Goal: Navigation & Orientation: Find specific page/section

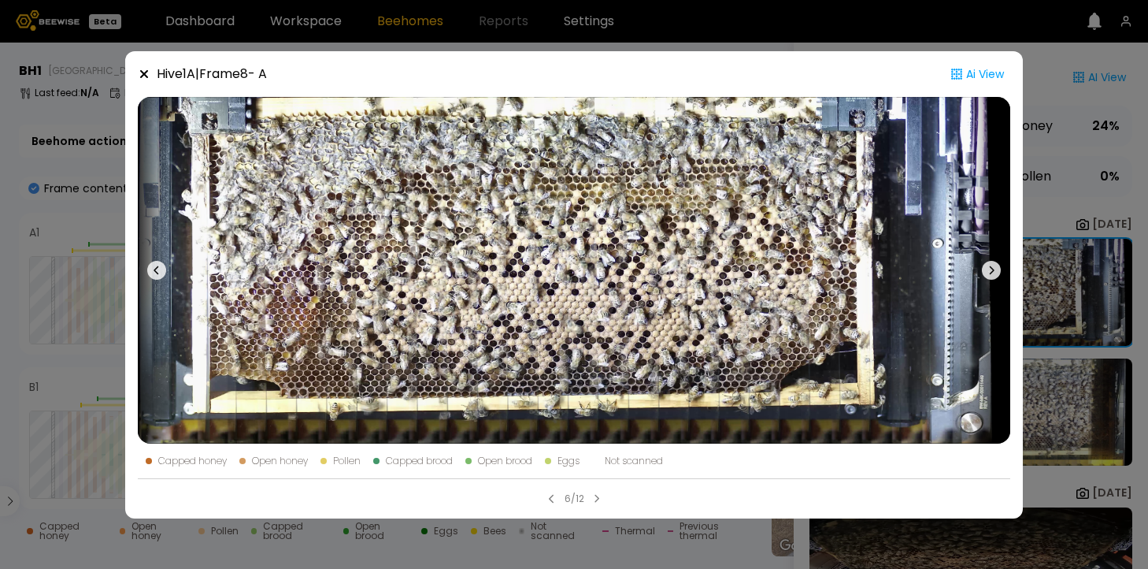
scroll to position [189, 0]
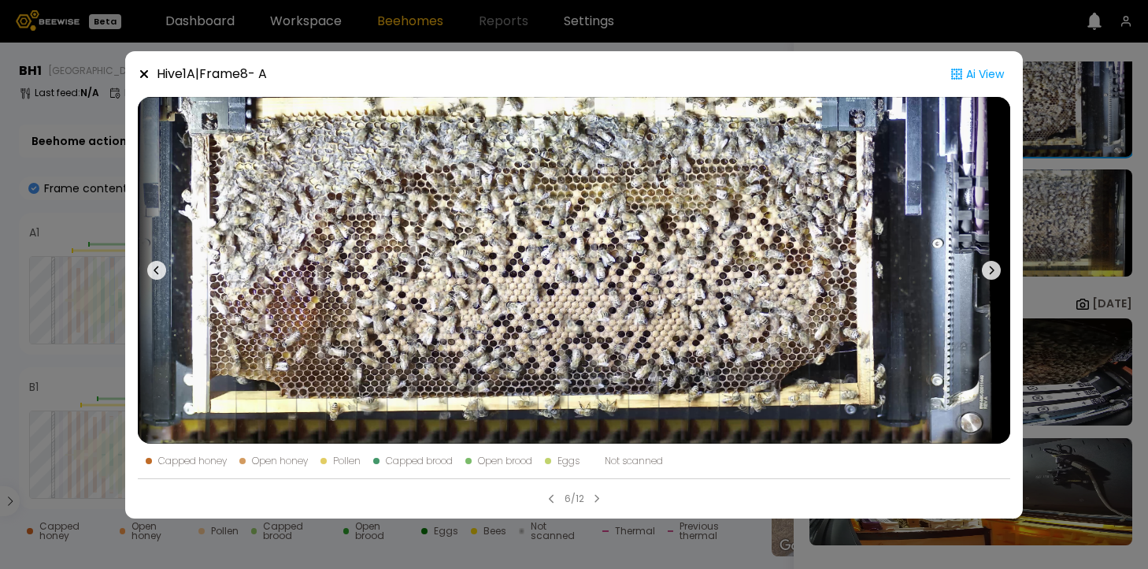
click at [144, 69] on icon at bounding box center [144, 74] width 13 height 13
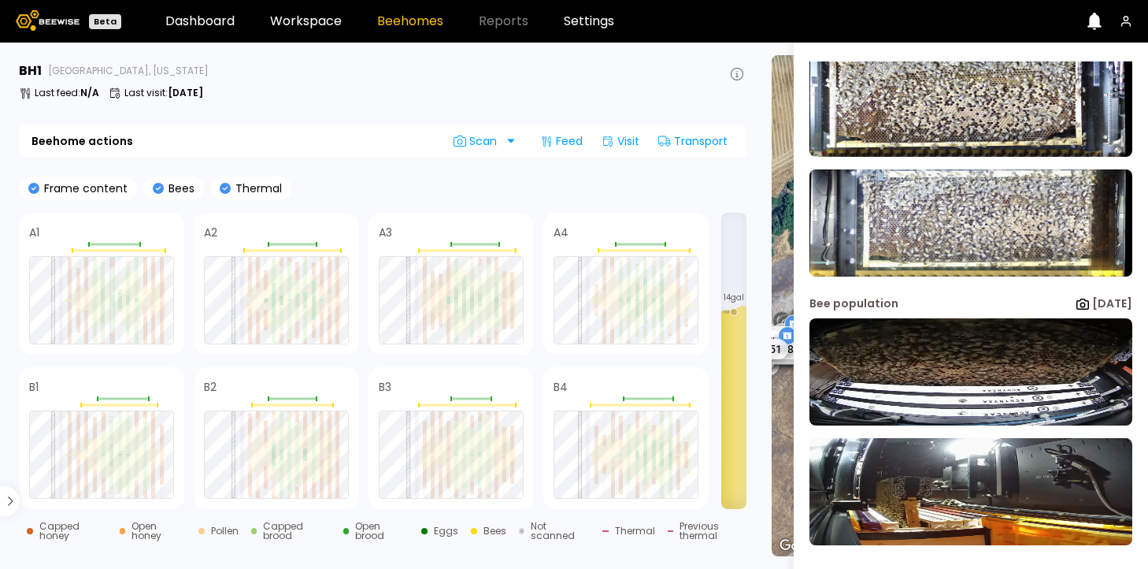
click at [405, 16] on link "Beehomes" at bounding box center [410, 21] width 66 height 13
click at [210, 17] on link "Dashboard" at bounding box center [199, 21] width 69 height 13
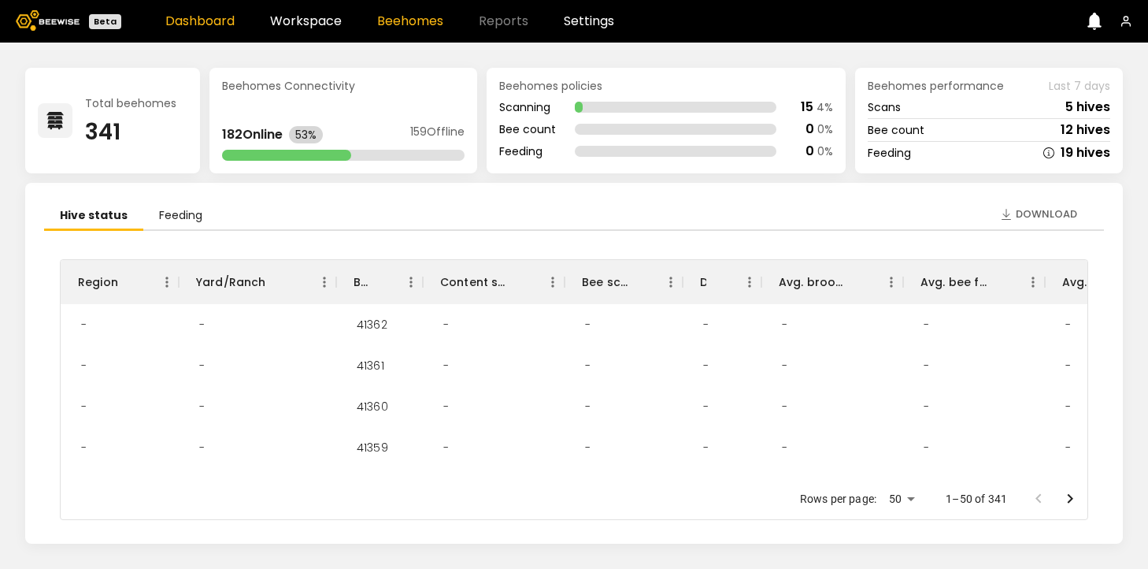
click at [401, 17] on link "Beehomes" at bounding box center [410, 21] width 66 height 13
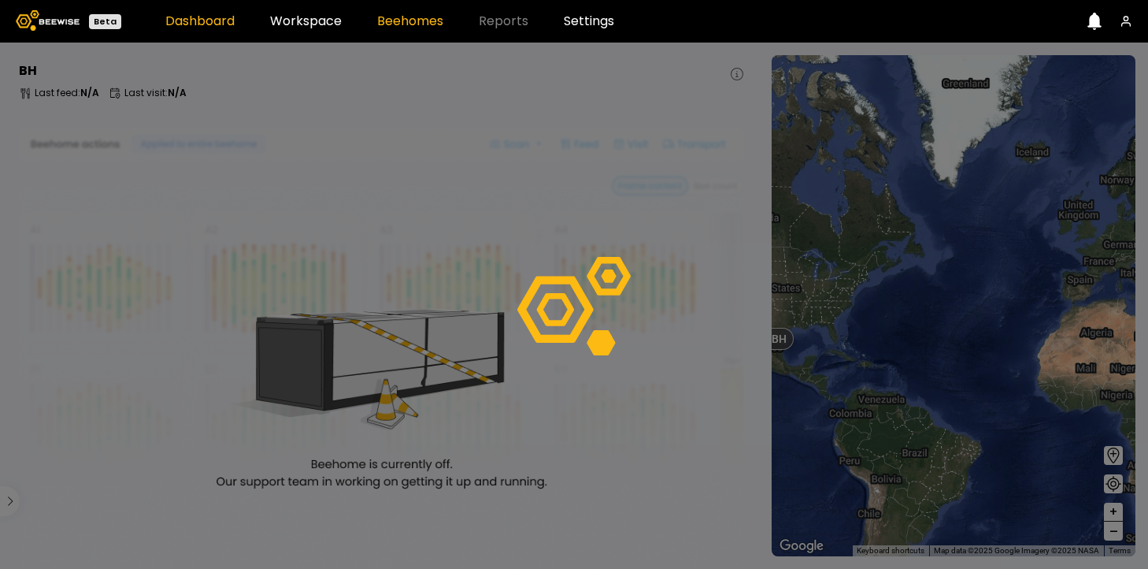
click at [208, 20] on link "Dashboard" at bounding box center [199, 21] width 69 height 13
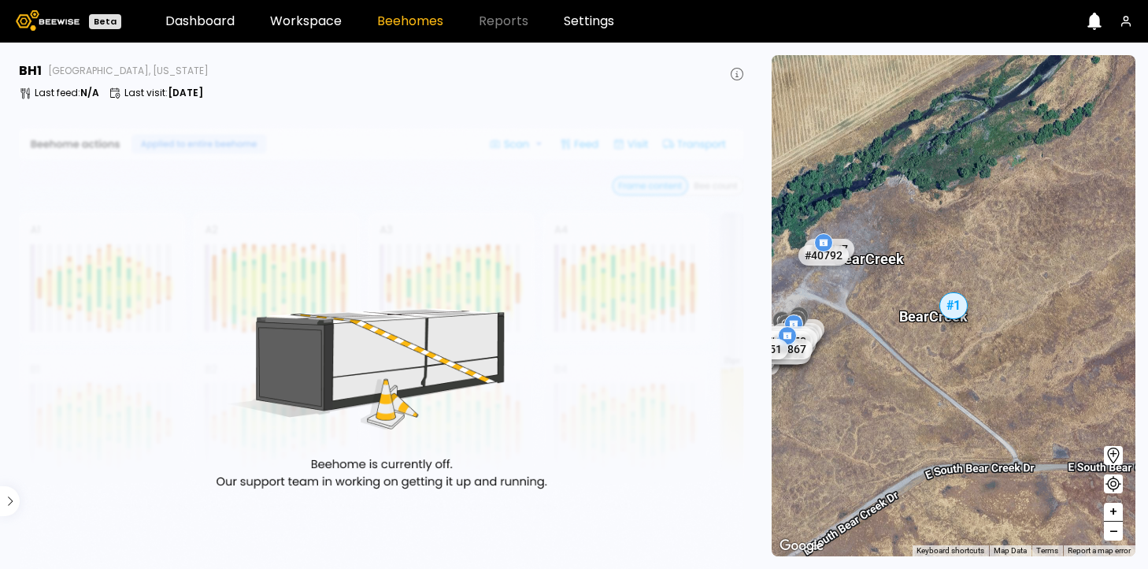
click at [1113, 532] on span "–" at bounding box center [1113, 531] width 9 height 20
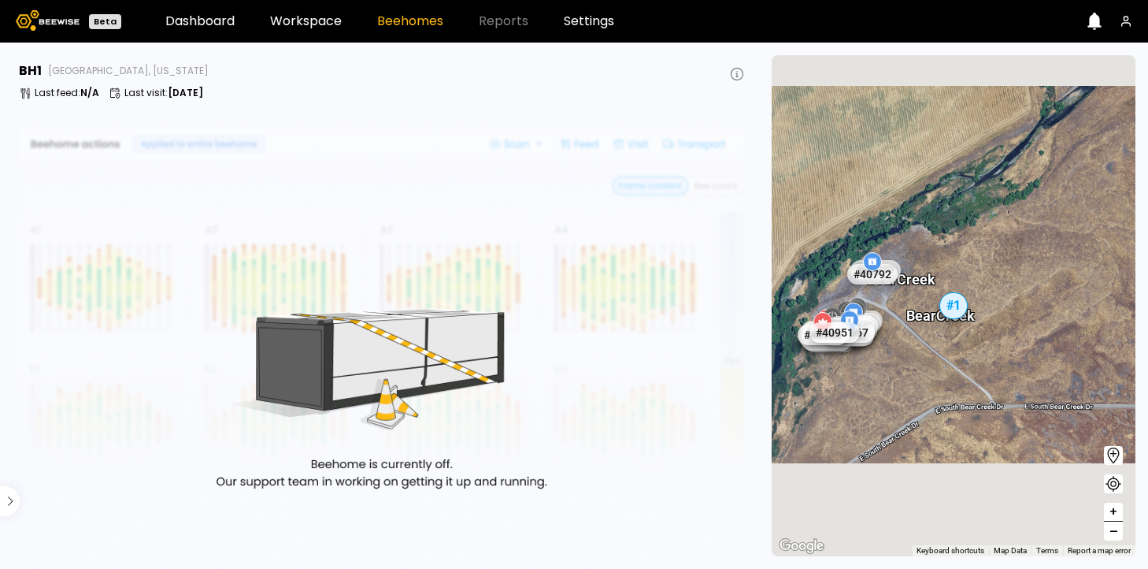
click at [1113, 532] on span "–" at bounding box center [1113, 531] width 9 height 20
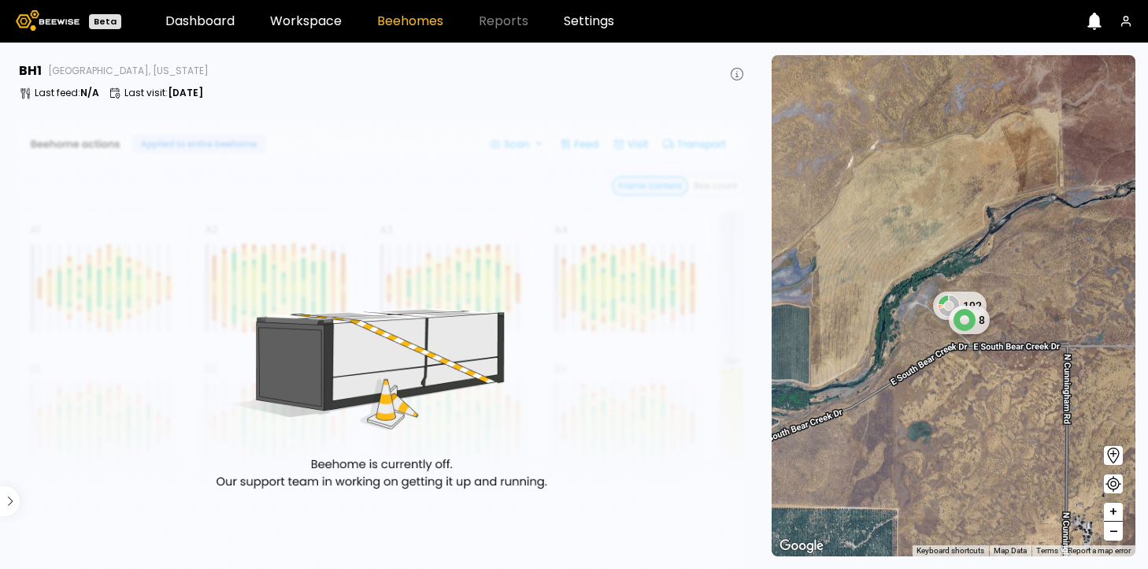
click at [1113, 532] on span "–" at bounding box center [1113, 531] width 9 height 20
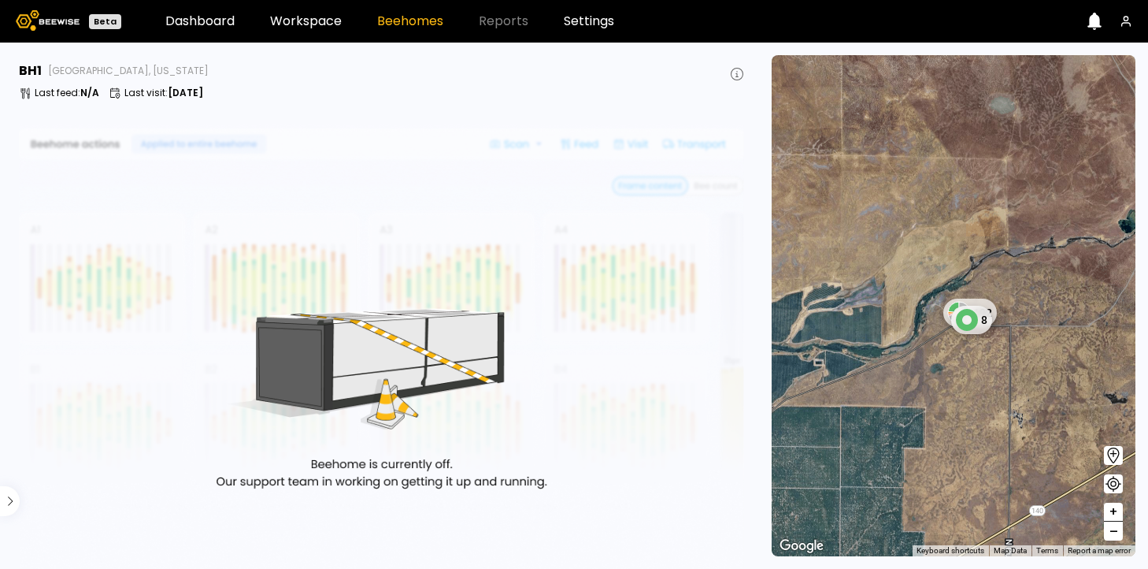
click at [1113, 532] on span "–" at bounding box center [1113, 531] width 9 height 20
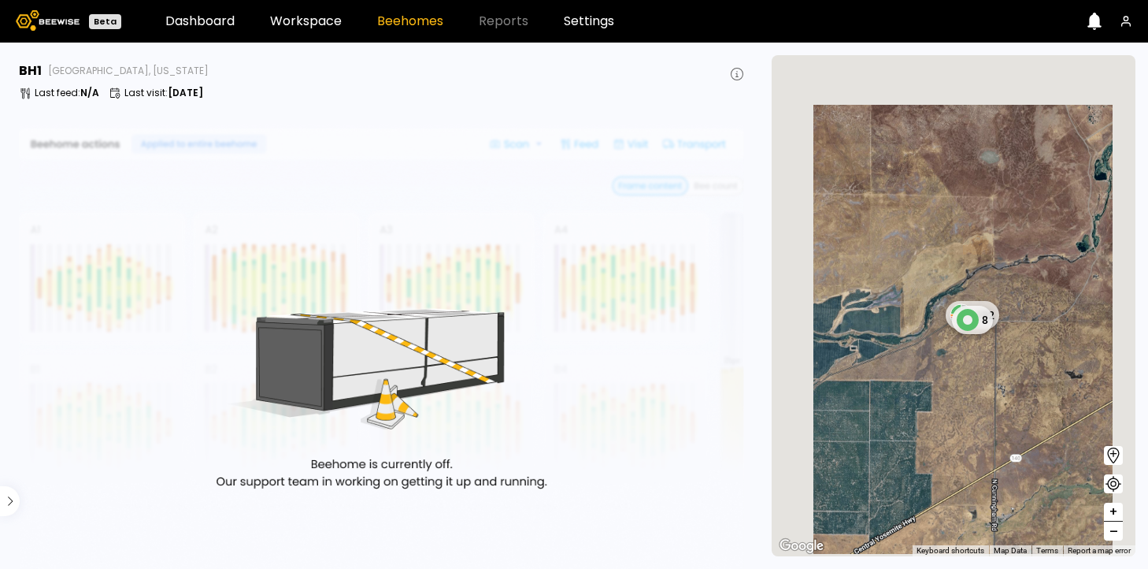
click at [1113, 532] on span "–" at bounding box center [1113, 531] width 9 height 20
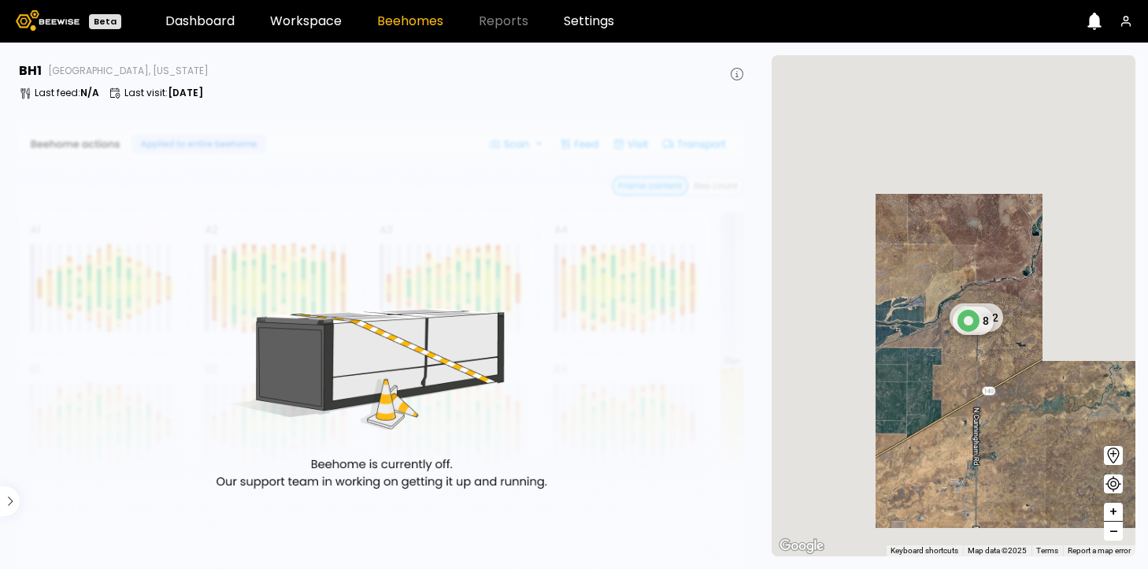
click at [1113, 532] on span "–" at bounding box center [1113, 531] width 9 height 20
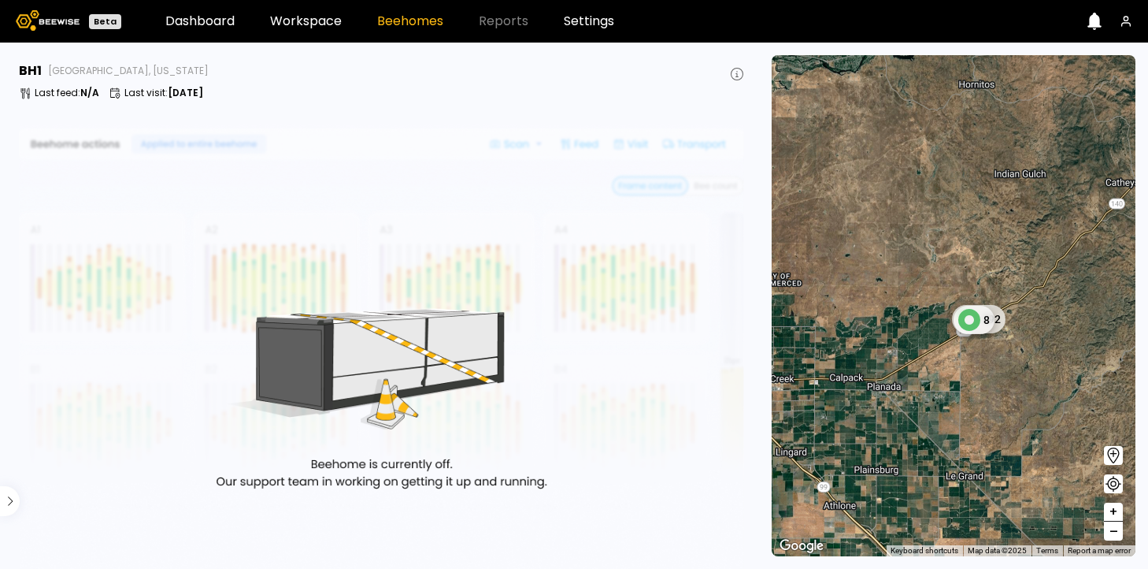
click at [1113, 532] on span "–" at bounding box center [1113, 531] width 9 height 20
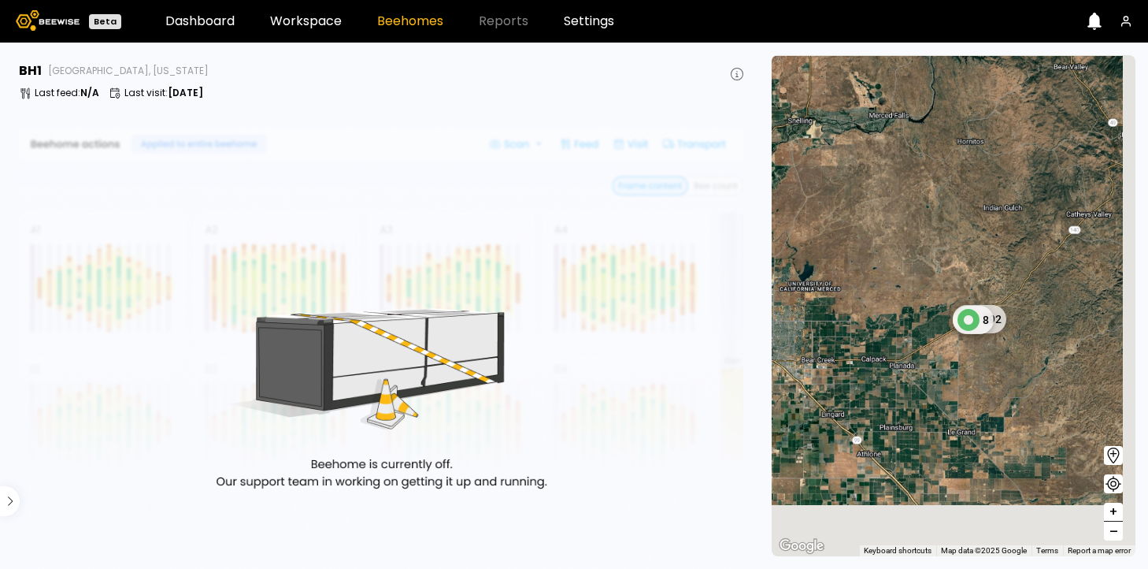
click at [1113, 532] on span "–" at bounding box center [1113, 531] width 9 height 20
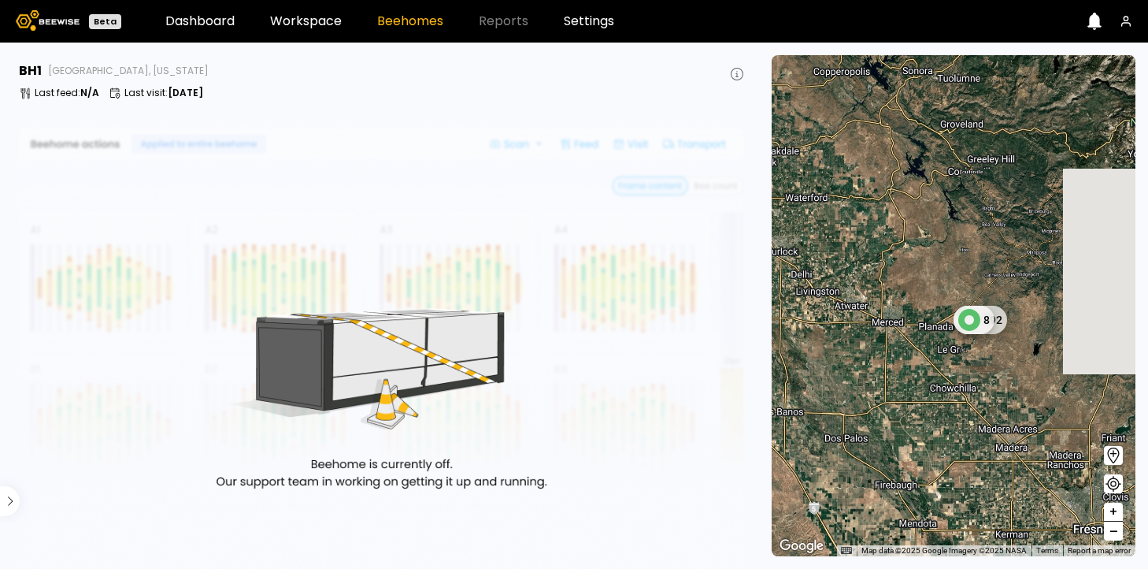
click at [1113, 532] on span "–" at bounding box center [1113, 531] width 9 height 20
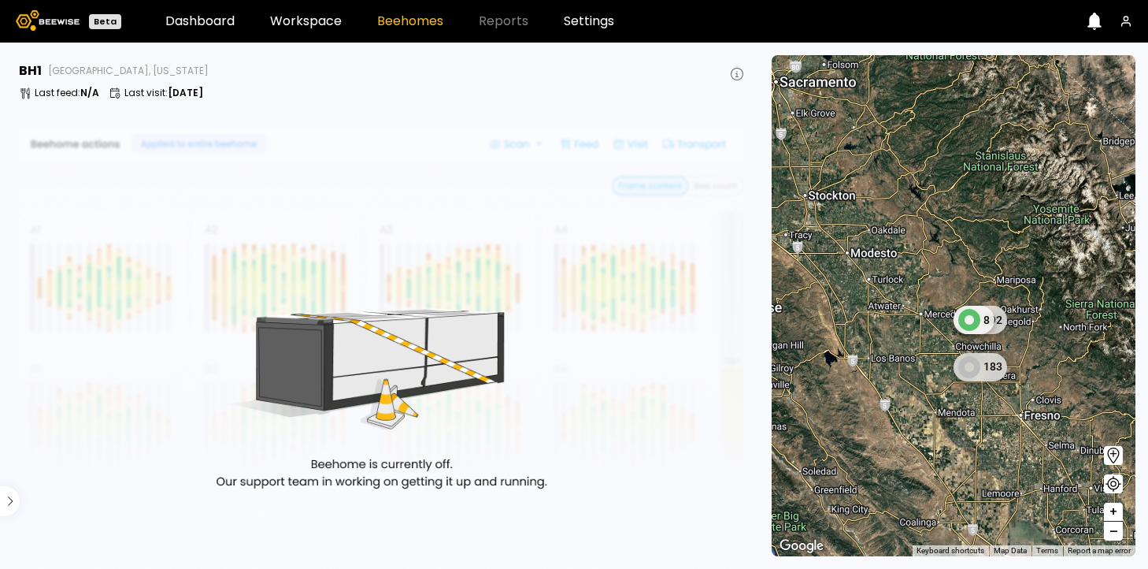
click at [1113, 532] on span "–" at bounding box center [1113, 531] width 9 height 20
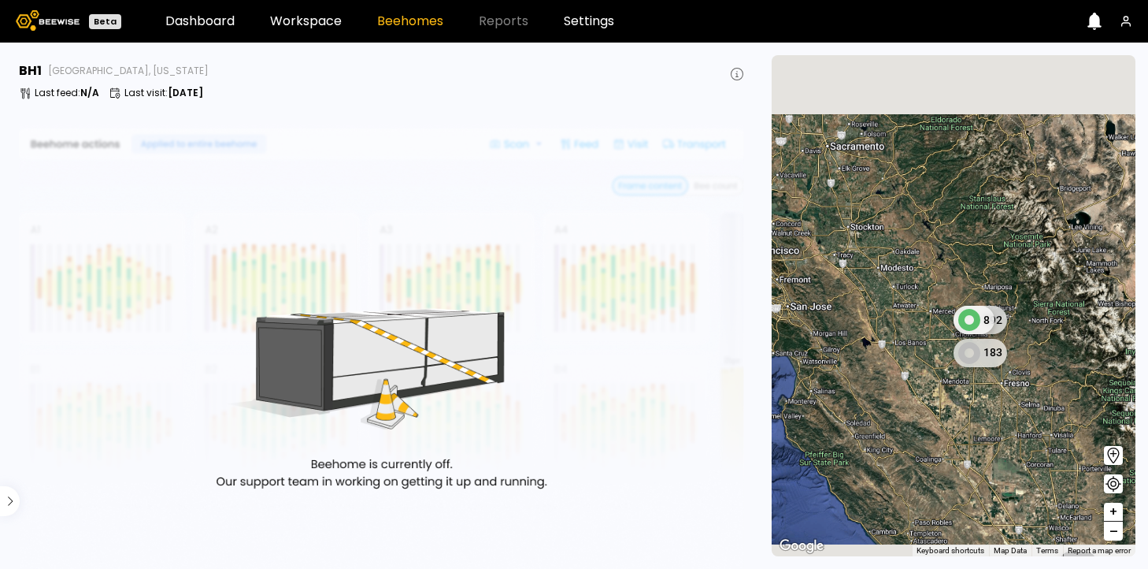
click at [1113, 532] on span "–" at bounding box center [1113, 531] width 9 height 20
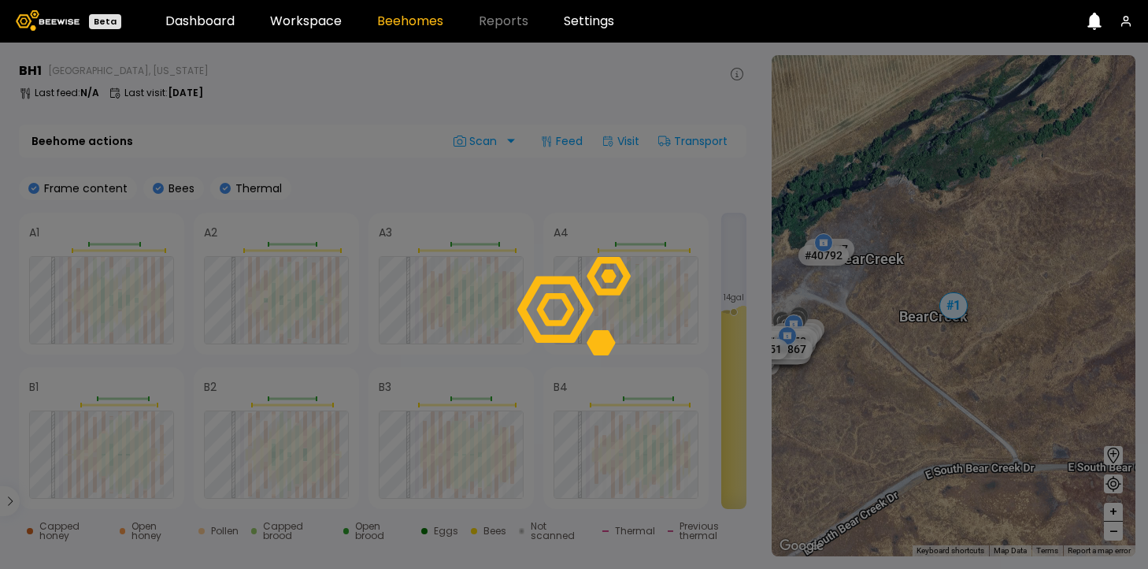
click at [1113, 532] on div at bounding box center [574, 306] width 1148 height 526
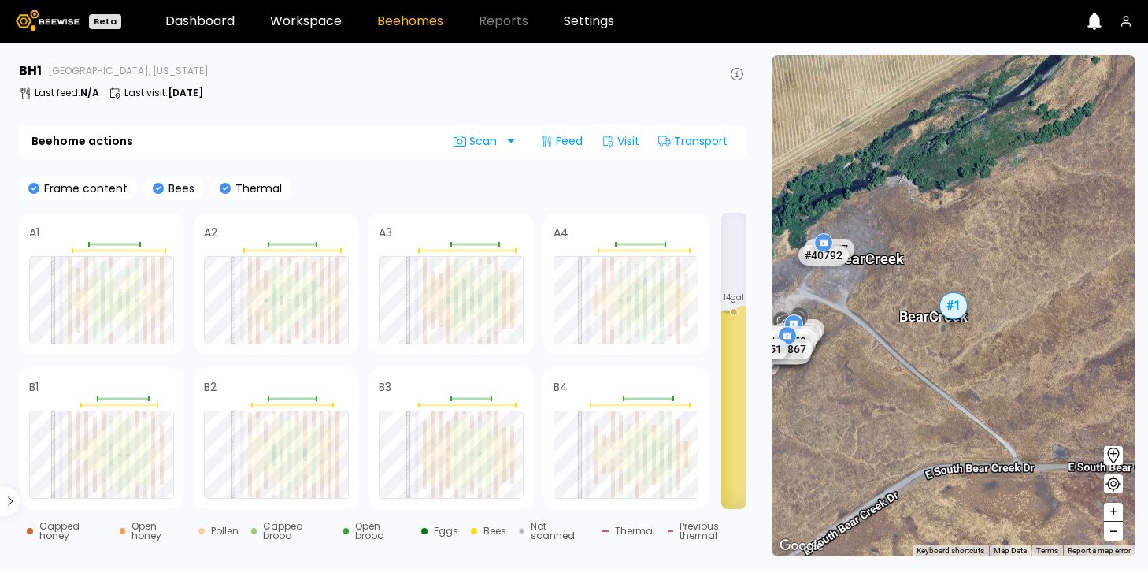
click at [1113, 532] on span "–" at bounding box center [1113, 531] width 9 height 20
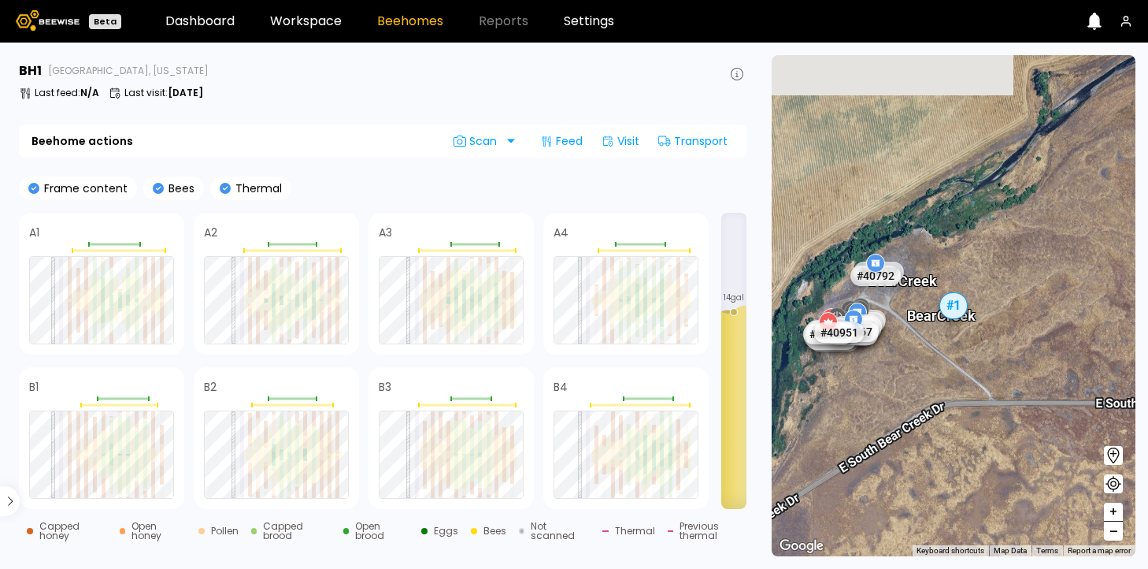
click at [1113, 532] on span "–" at bounding box center [1113, 531] width 9 height 20
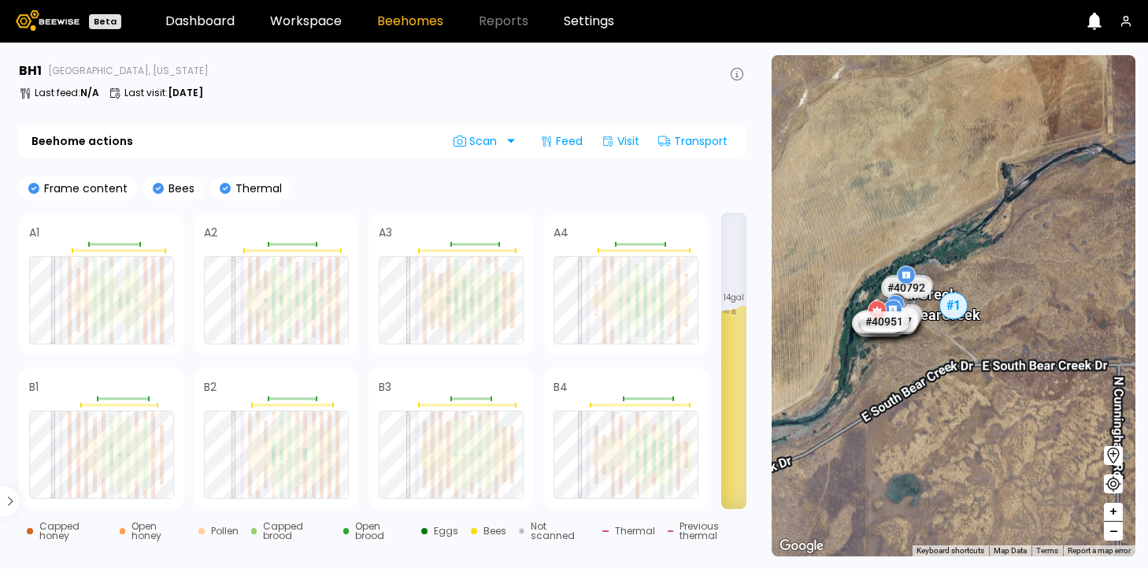
click at [1113, 532] on span "–" at bounding box center [1113, 531] width 9 height 20
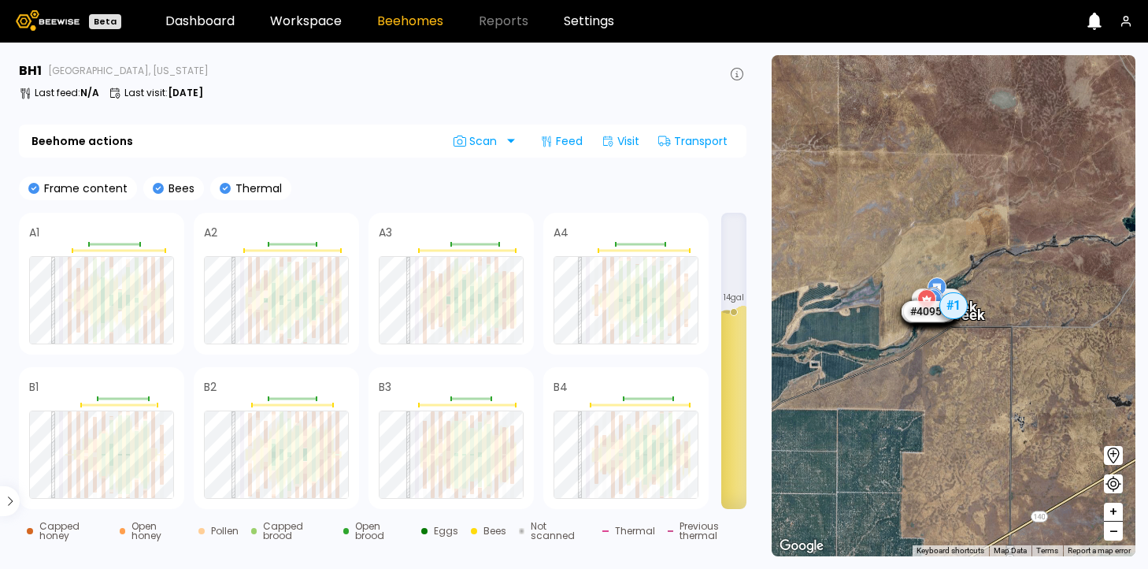
click at [1113, 532] on span "–" at bounding box center [1113, 531] width 9 height 20
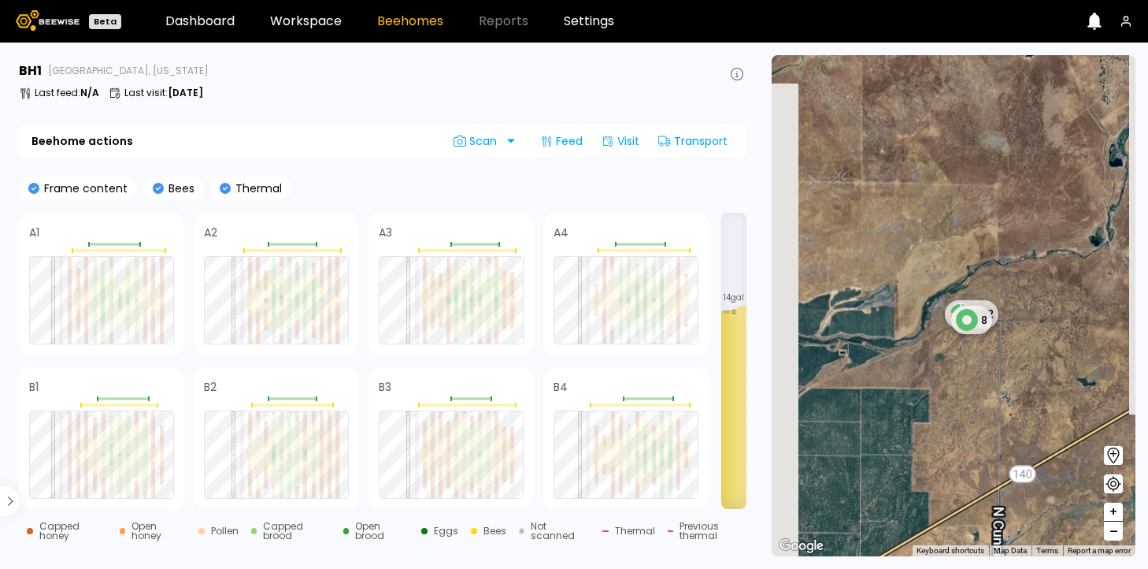
click at [1113, 532] on span "–" at bounding box center [1113, 531] width 9 height 20
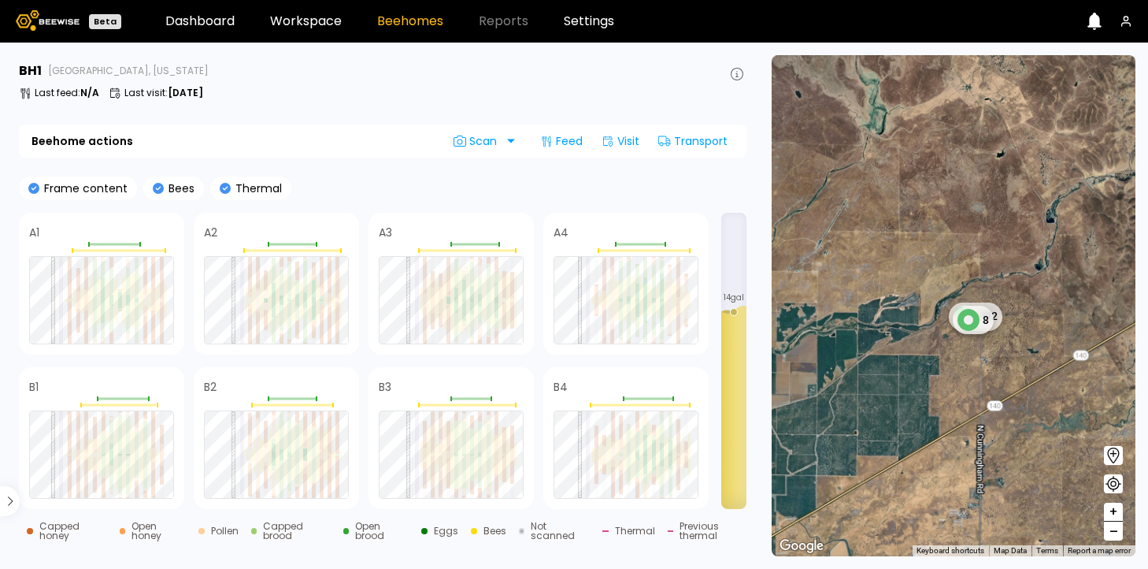
click at [1113, 532] on span "–" at bounding box center [1113, 531] width 9 height 20
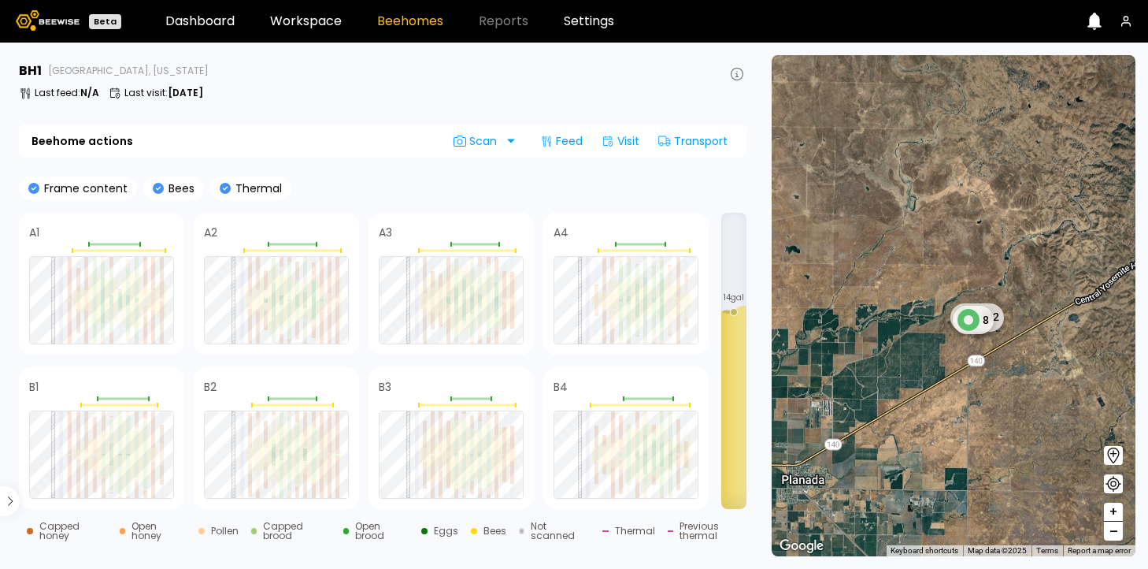
click at [1113, 532] on span "–" at bounding box center [1113, 531] width 9 height 20
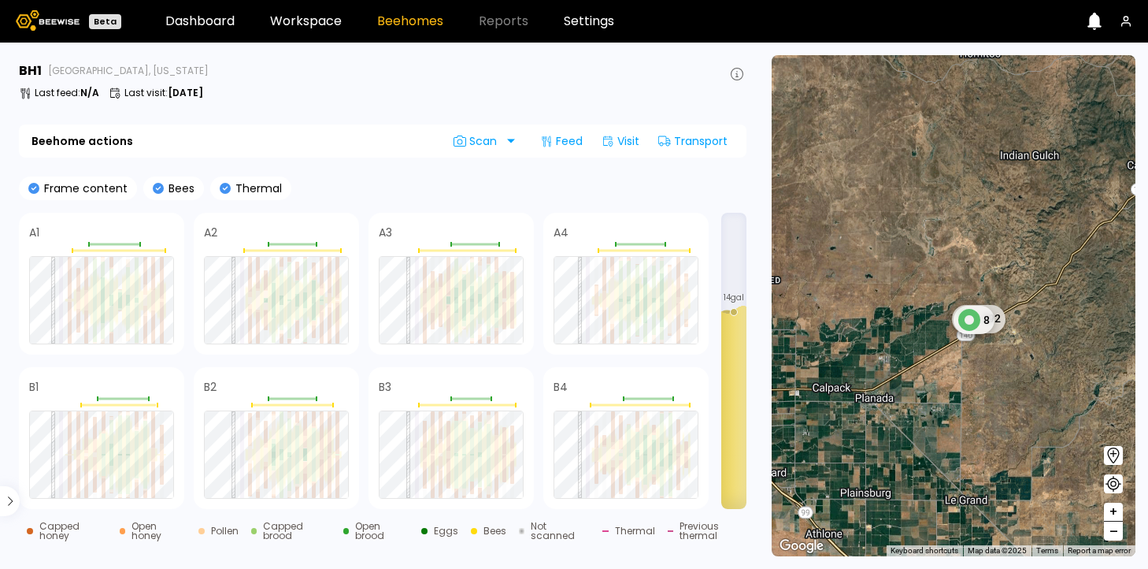
click at [1113, 532] on span "–" at bounding box center [1113, 531] width 9 height 20
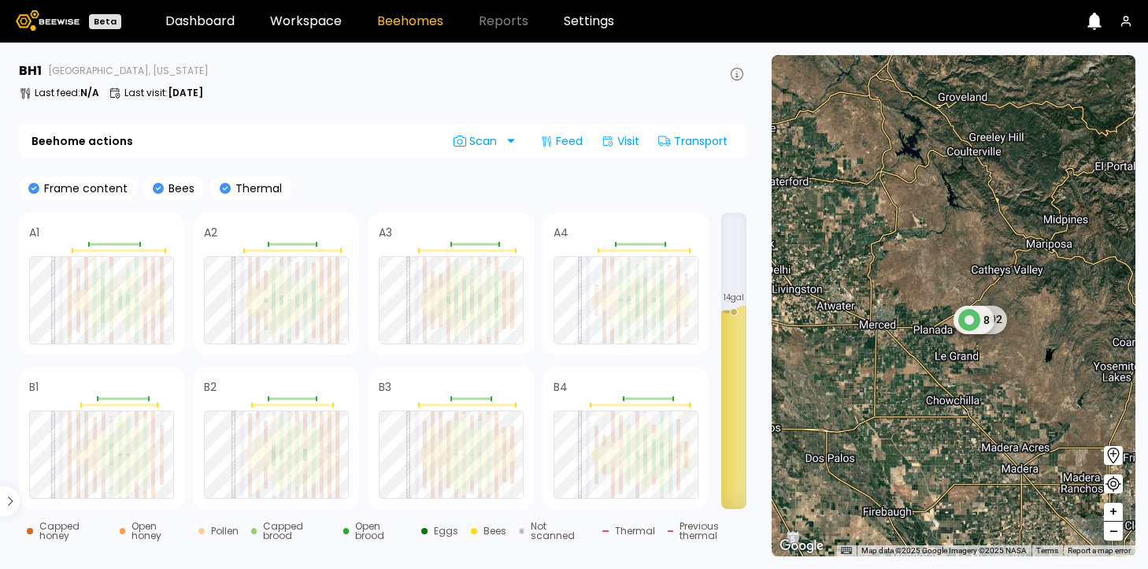
click at [1113, 532] on span "–" at bounding box center [1113, 531] width 9 height 20
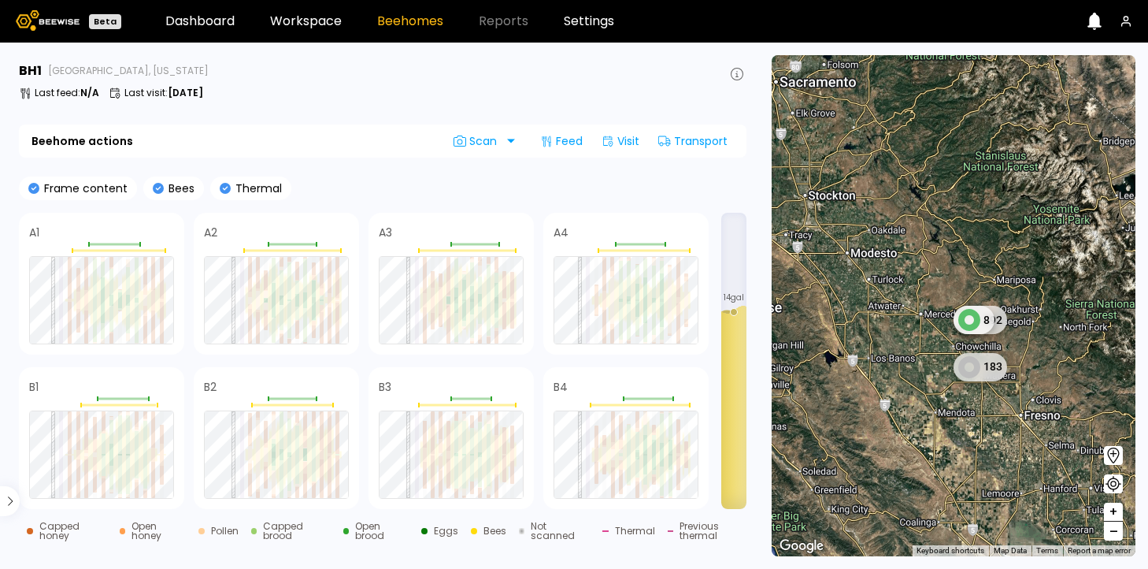
click at [1113, 532] on span "–" at bounding box center [1113, 531] width 9 height 20
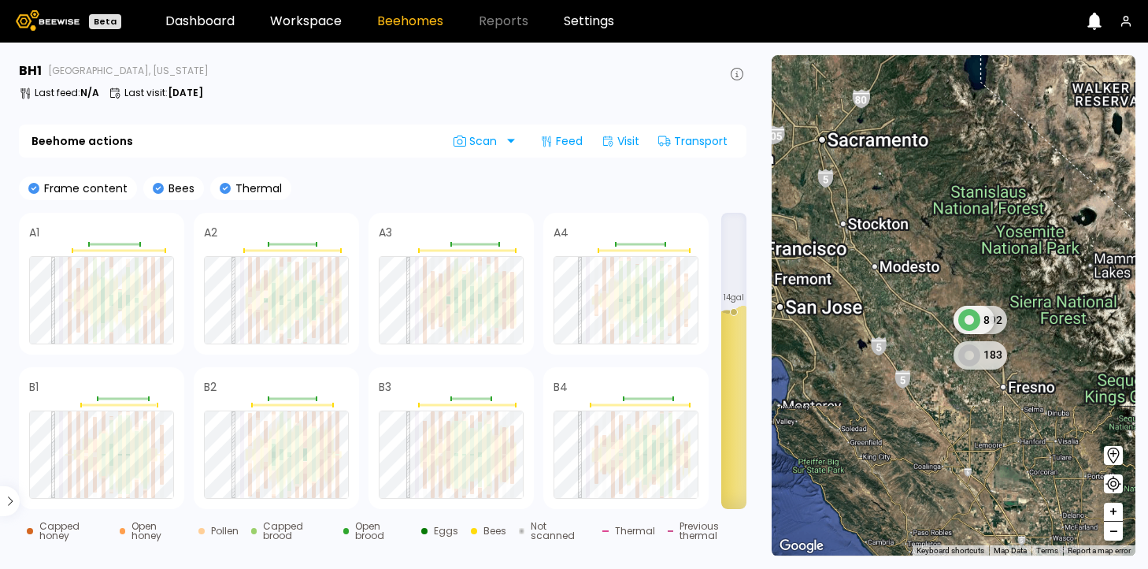
click at [1113, 532] on span "–" at bounding box center [1113, 531] width 9 height 20
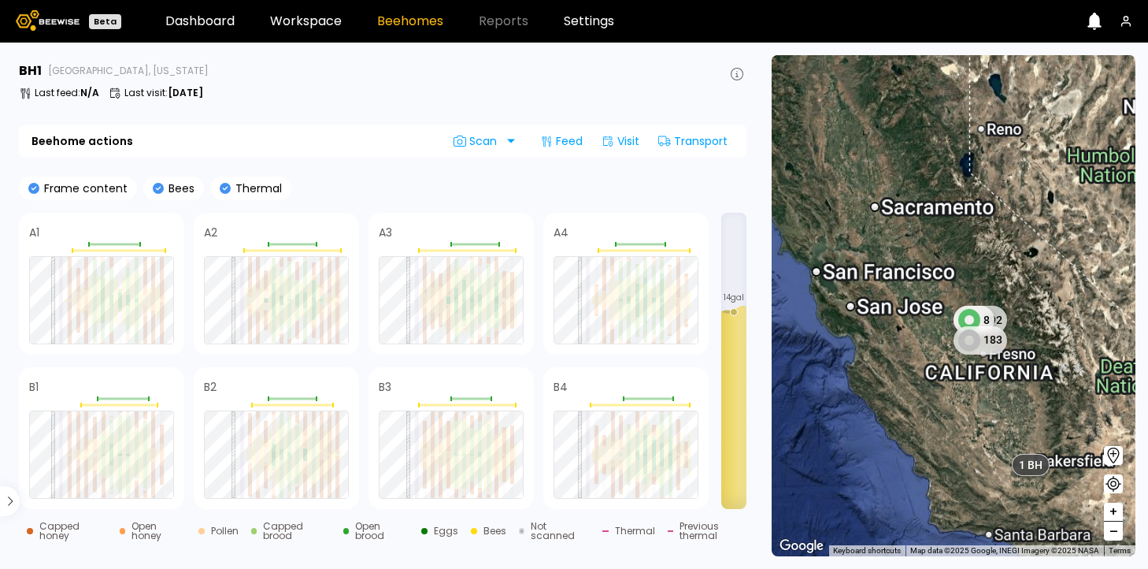
click at [1113, 532] on span "–" at bounding box center [1113, 531] width 9 height 20
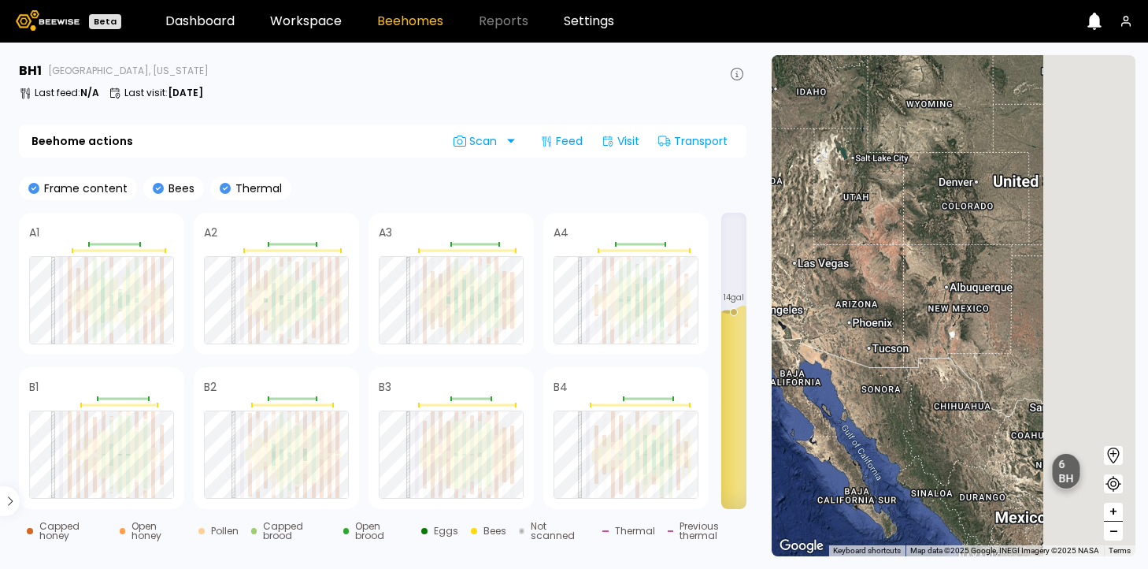
drag, startPoint x: 1085, startPoint y: 394, endPoint x: 831, endPoint y: 327, distance: 263.2
click at [831, 326] on div "1 BH 192 8 1 BH 183 6 BH 4" at bounding box center [954, 305] width 364 height 501
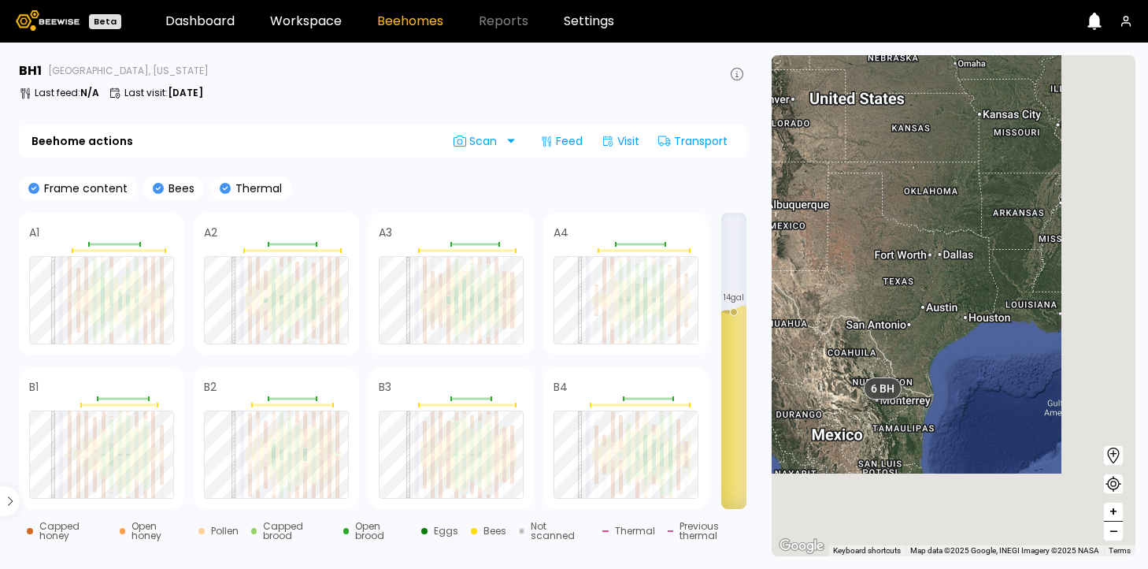
drag, startPoint x: 1013, startPoint y: 370, endPoint x: 835, endPoint y: 286, distance: 197.6
click at [835, 286] on div "1 BH 1 BH 6 BH" at bounding box center [954, 305] width 364 height 501
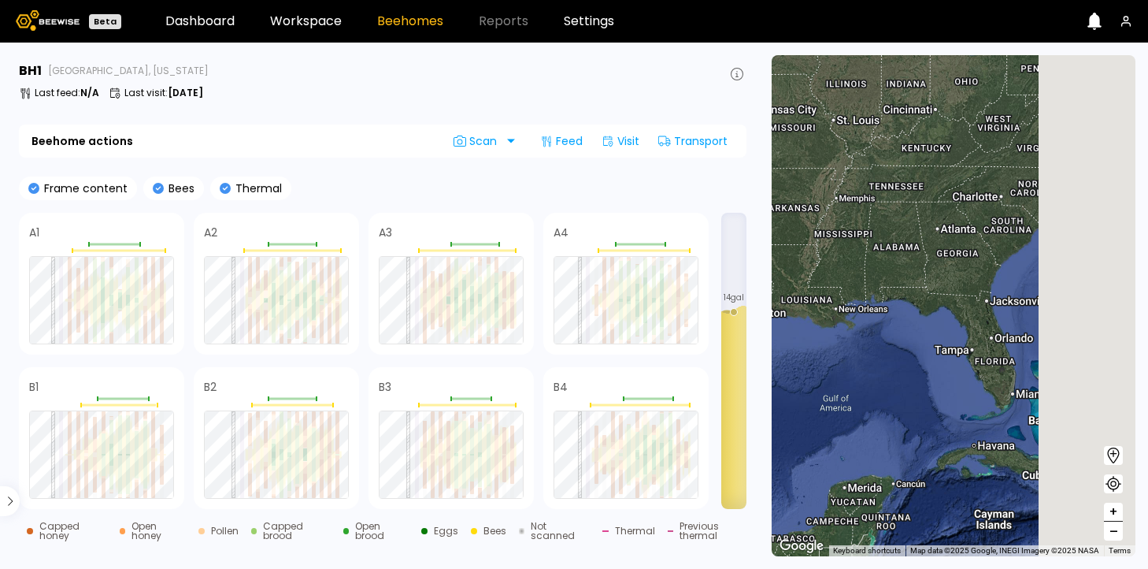
drag, startPoint x: 1020, startPoint y: 264, endPoint x: 783, endPoint y: 265, distance: 237.0
click at [783, 265] on div "1 BH 1 BH 6 BH" at bounding box center [954, 305] width 364 height 501
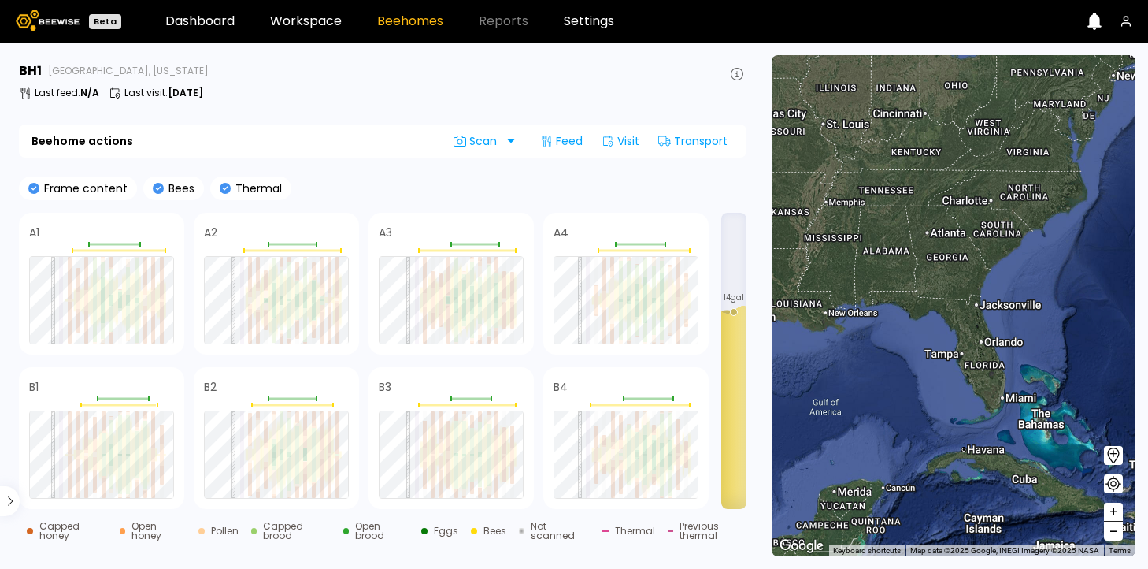
click at [991, 383] on div "1 BH 1 BH 6 BH" at bounding box center [954, 305] width 364 height 501
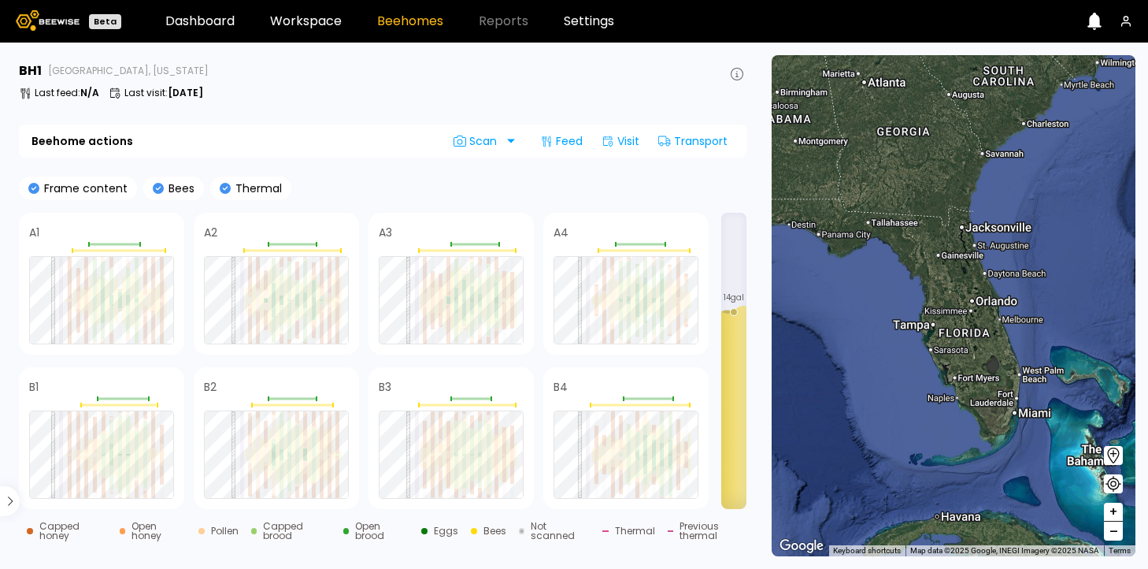
click at [987, 352] on div "1 BH 1 BH 4 BH 2 BH" at bounding box center [954, 305] width 364 height 501
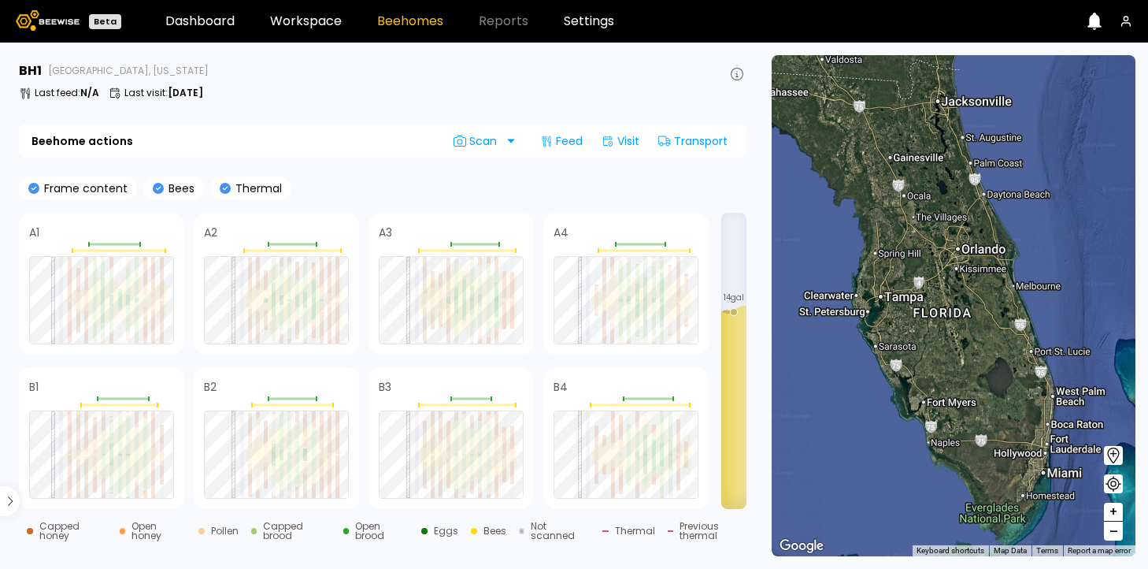
click at [939, 272] on div "1 BH 1 BH 4 BH 2 BH" at bounding box center [954, 305] width 364 height 501
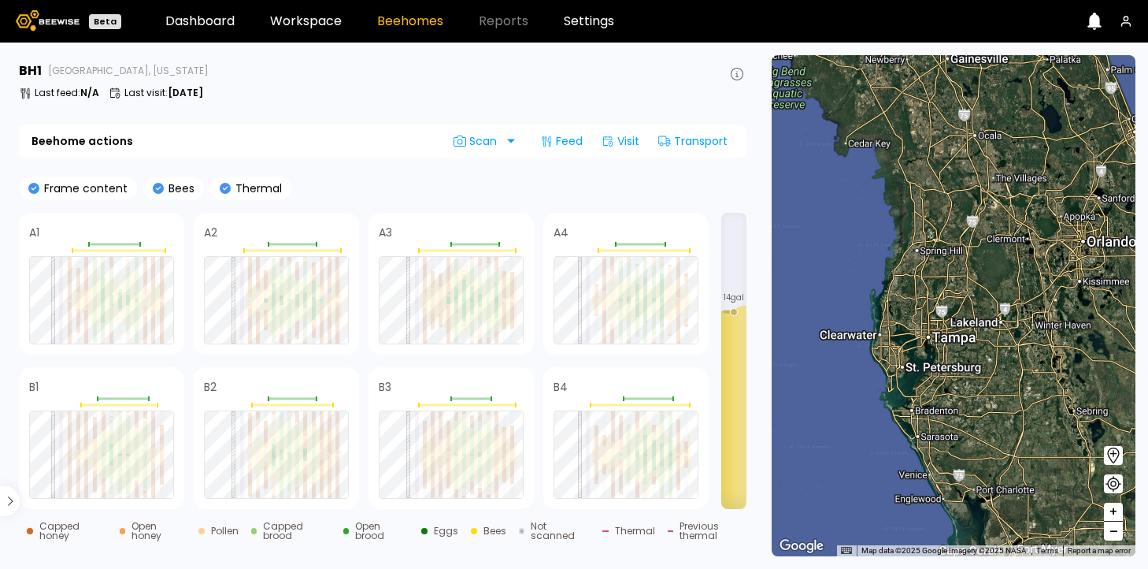
drag, startPoint x: 929, startPoint y: 257, endPoint x: 1038, endPoint y: 273, distance: 109.8
click at [1038, 273] on div "1 BH 1 BH 4 BH 2 BH" at bounding box center [954, 305] width 364 height 501
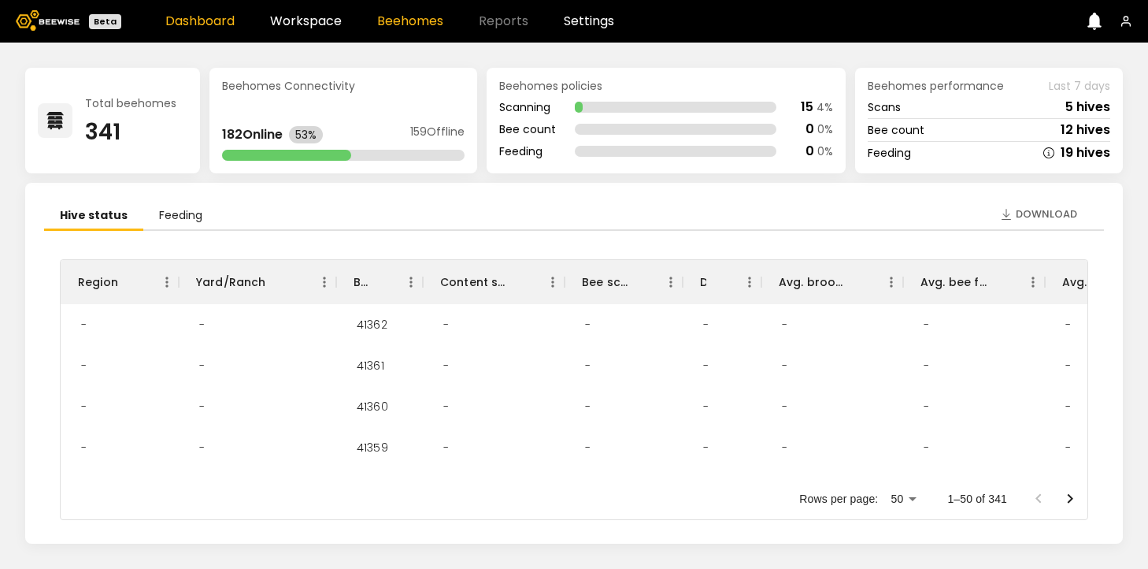
click at [408, 23] on link "Beehomes" at bounding box center [410, 21] width 66 height 13
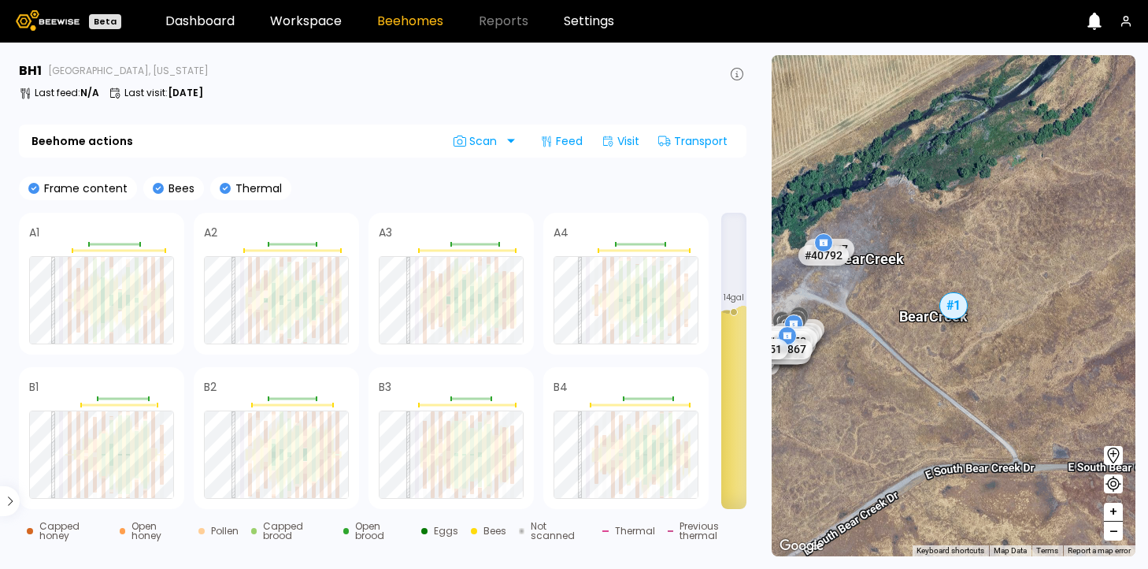
click at [875, 398] on div "# 41205 # 41217 # 41264 # 41250 # 41192 # 41190 # 41267 # 41193 # 41186 # 41290…" at bounding box center [954, 305] width 364 height 501
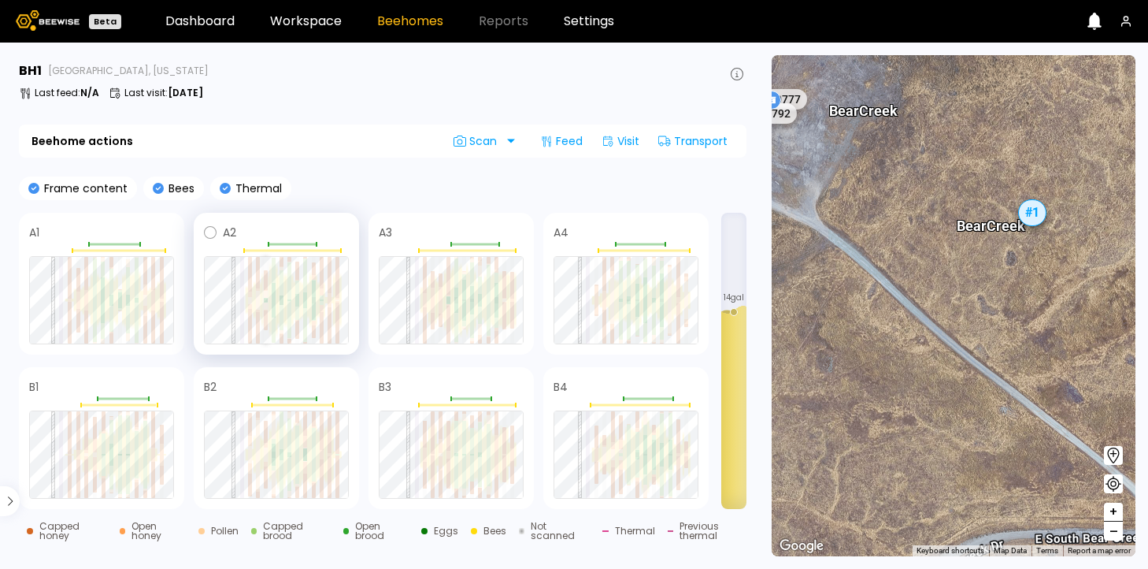
click at [265, 318] on div at bounding box center [266, 320] width 4 height 20
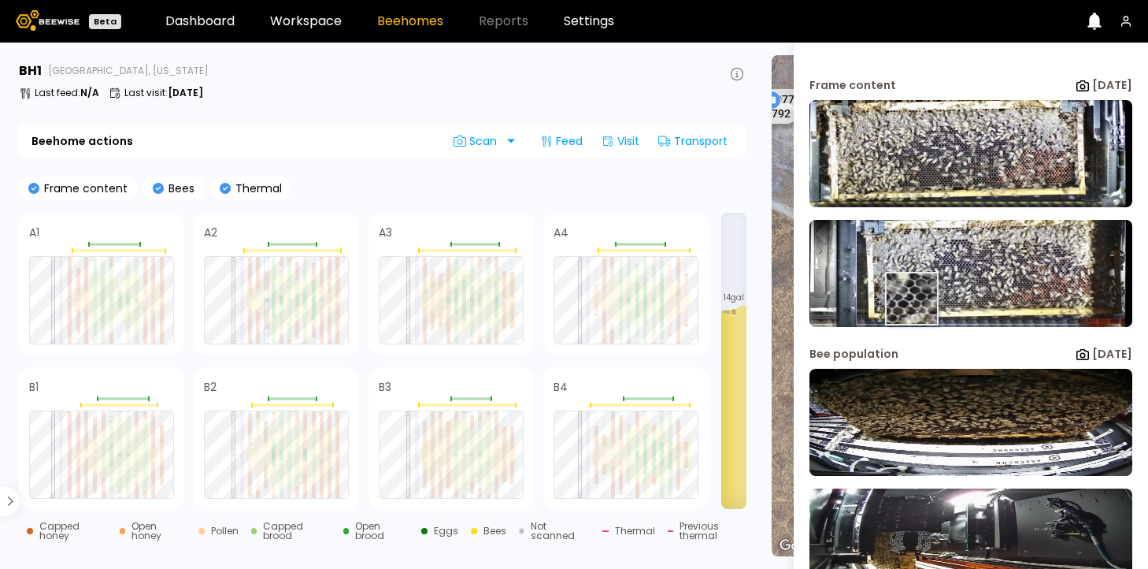
scroll to position [136, 0]
